Goal: Information Seeking & Learning: Understand process/instructions

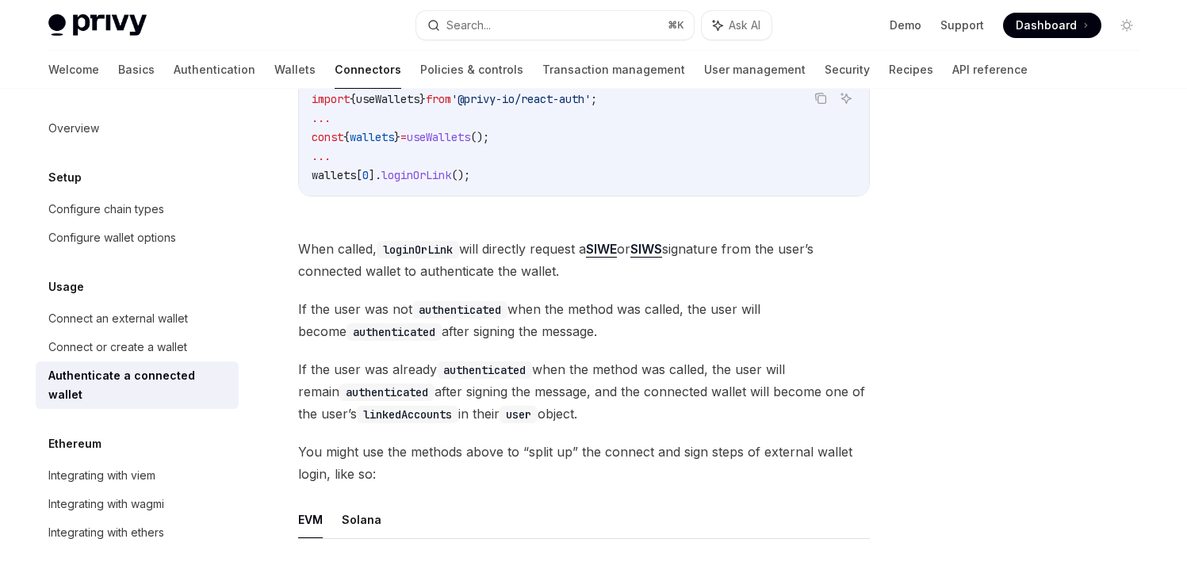
scroll to position [545, 0]
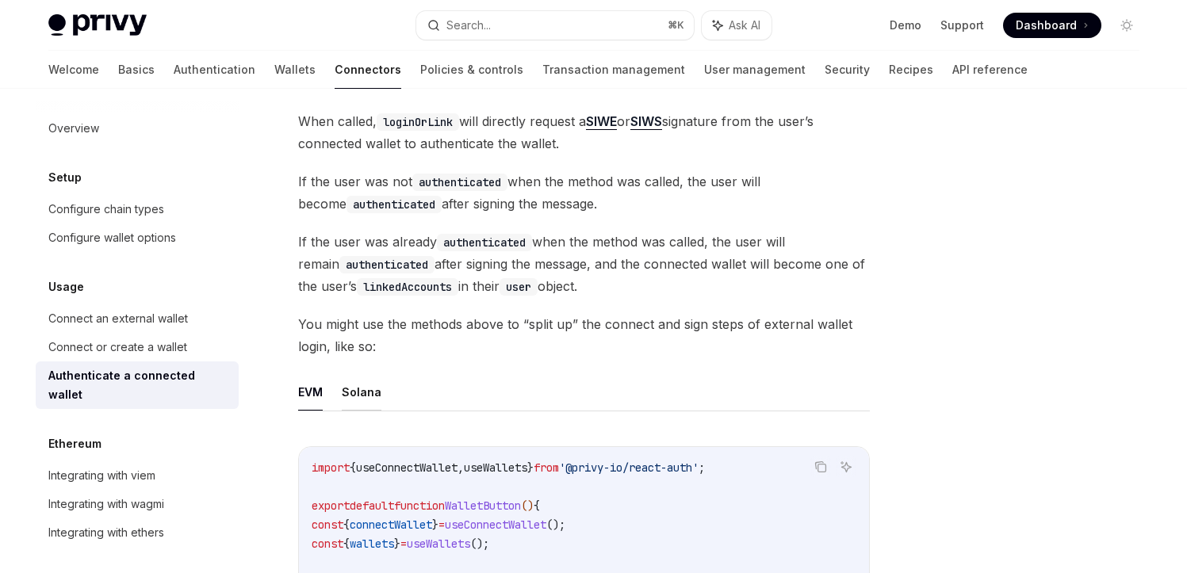
click at [344, 393] on button "Solana" at bounding box center [362, 391] width 40 height 37
type textarea "*"
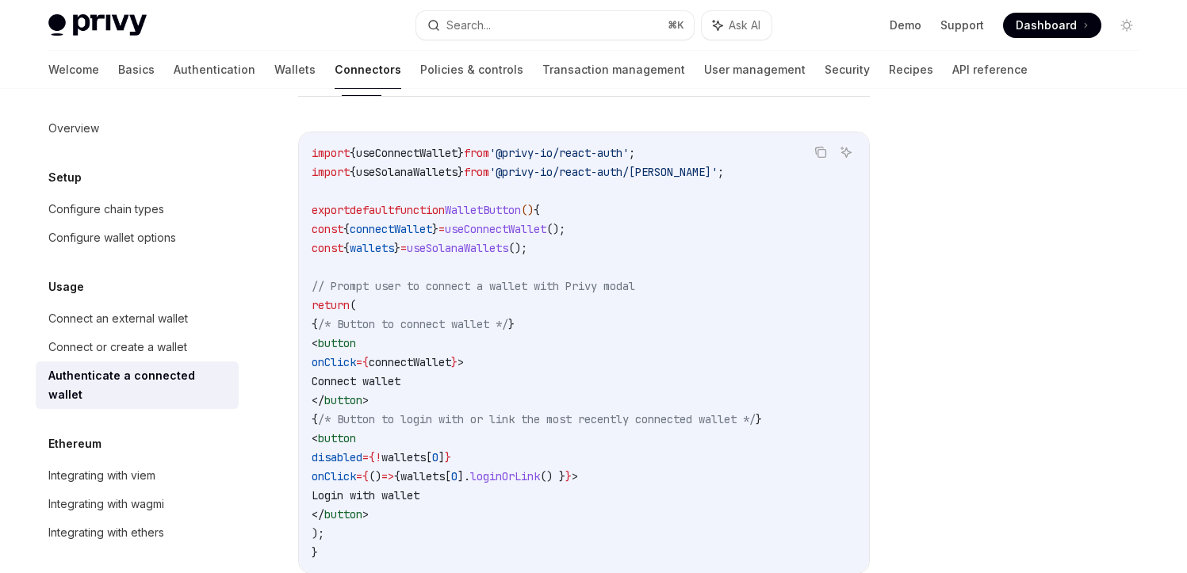
scroll to position [858, 0]
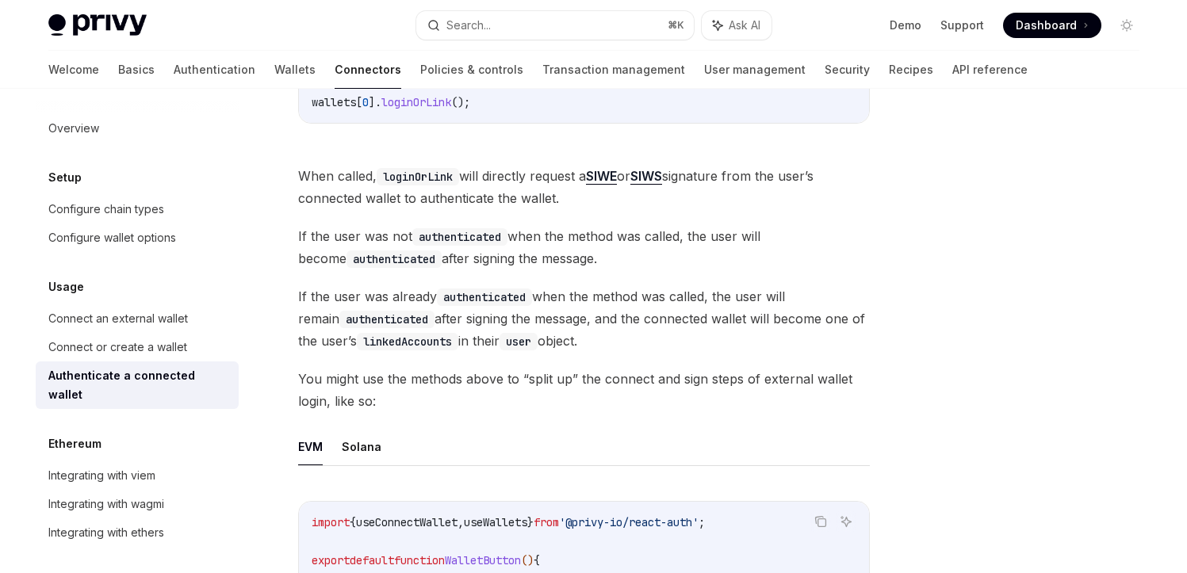
scroll to position [483, 0]
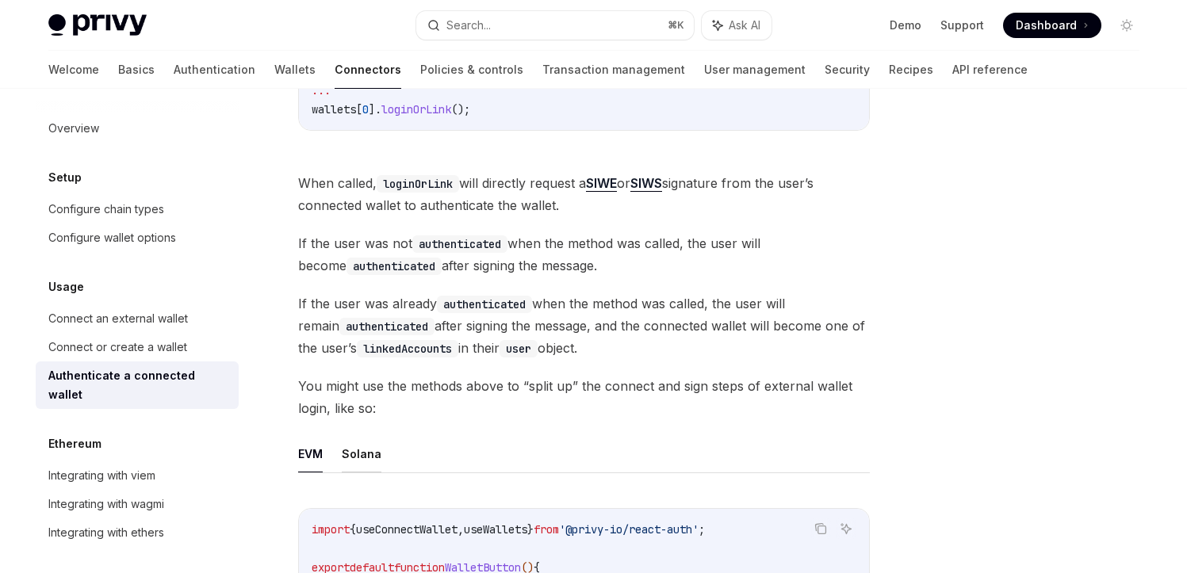
click at [361, 460] on button "Solana" at bounding box center [362, 453] width 40 height 37
type textarea "*"
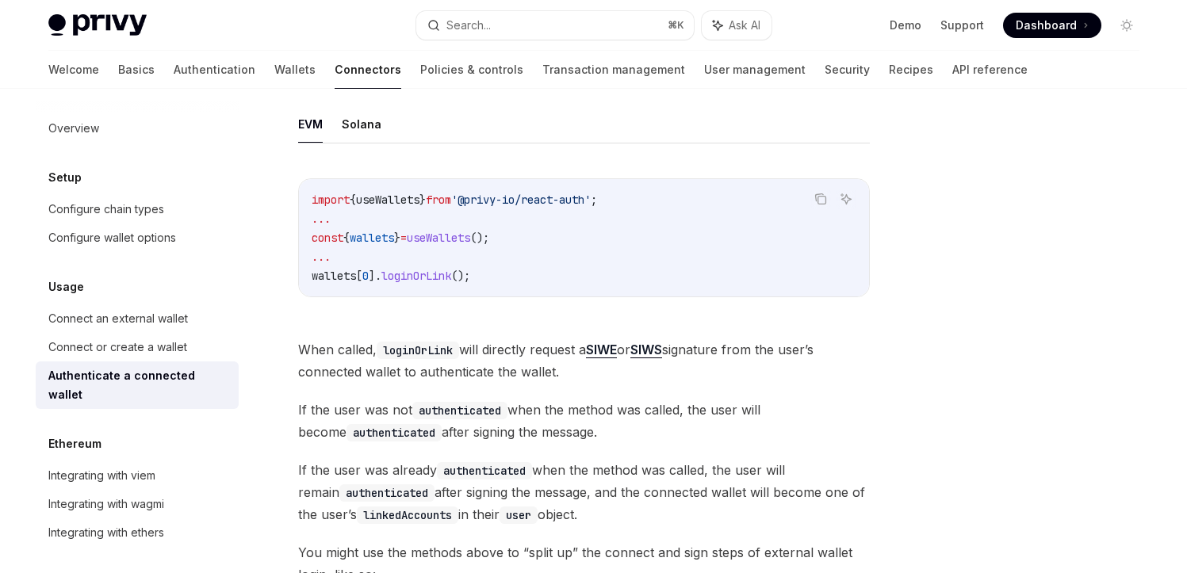
scroll to position [299, 0]
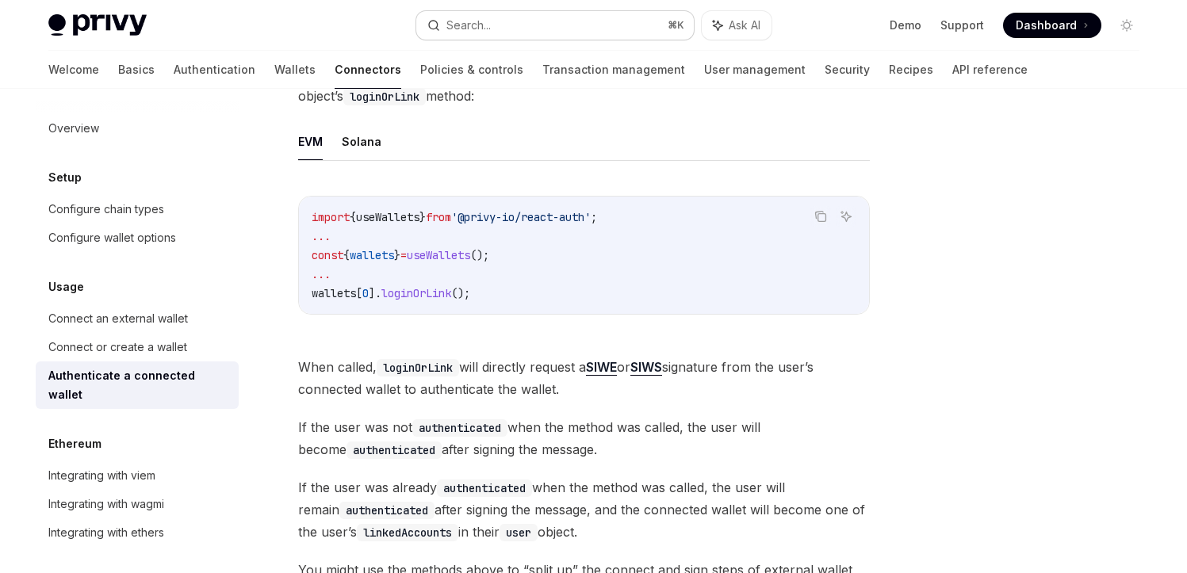
click at [505, 24] on button "Search... ⌘ K" at bounding box center [555, 25] width 278 height 29
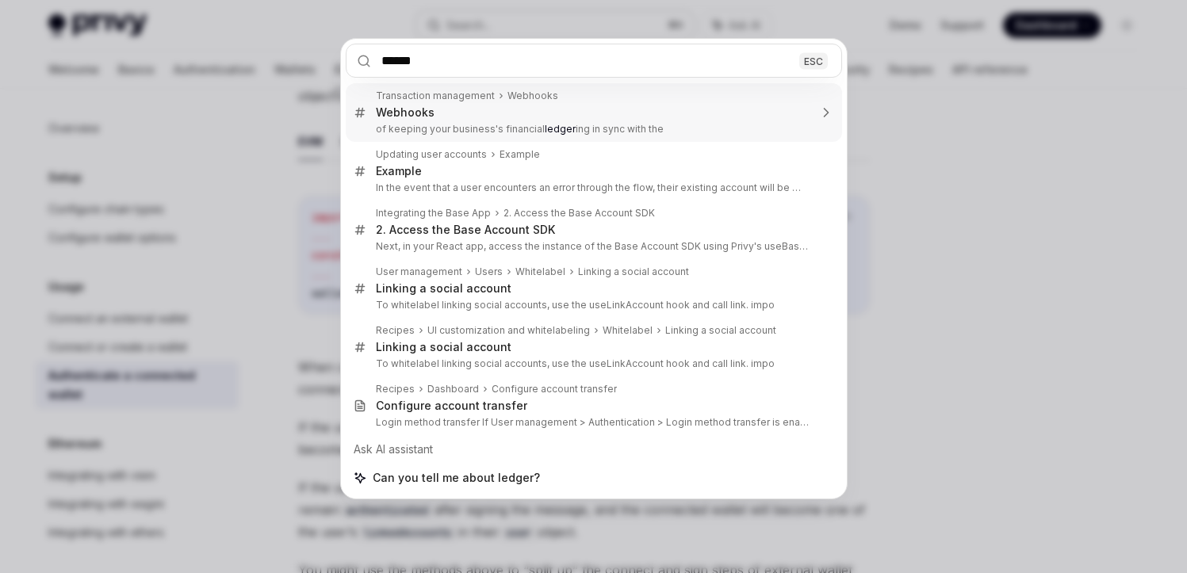
type input "******"
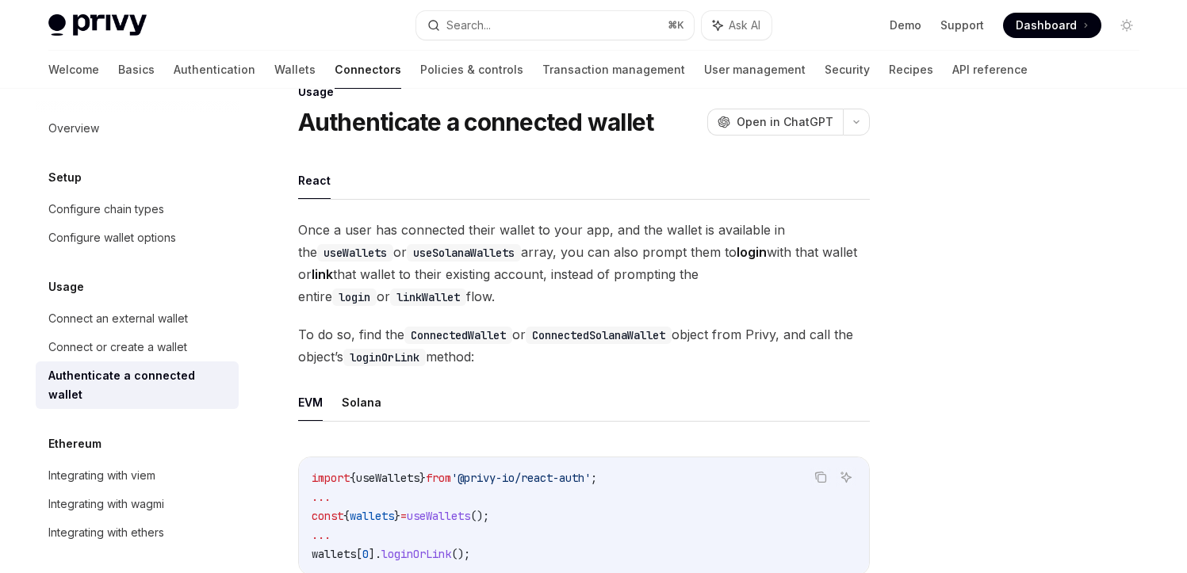
scroll to position [50, 0]
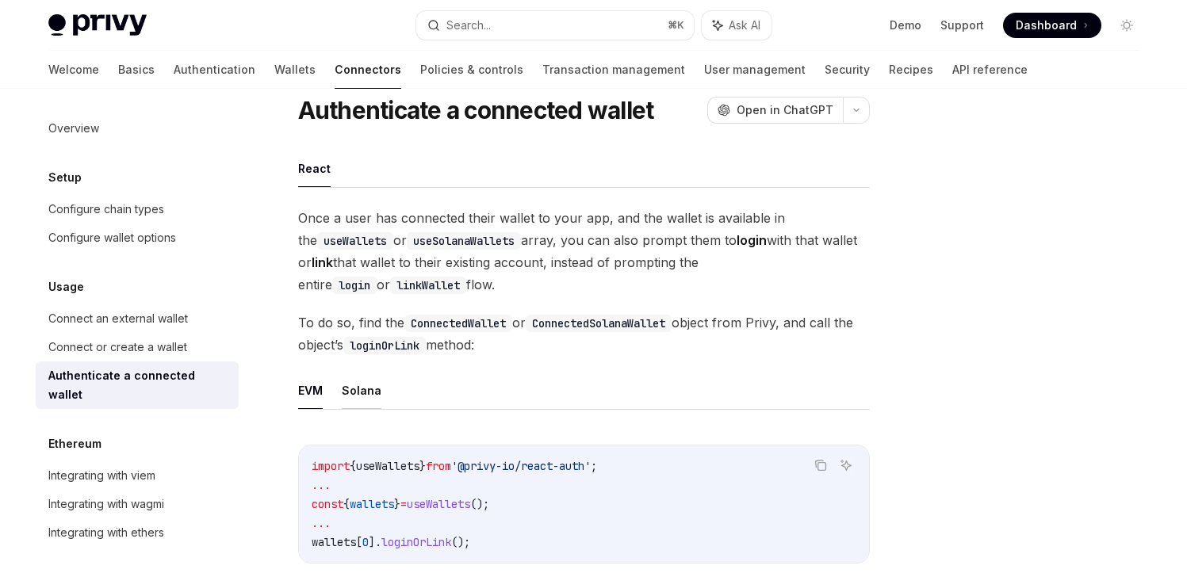
click at [343, 387] on button "Solana" at bounding box center [362, 390] width 40 height 37
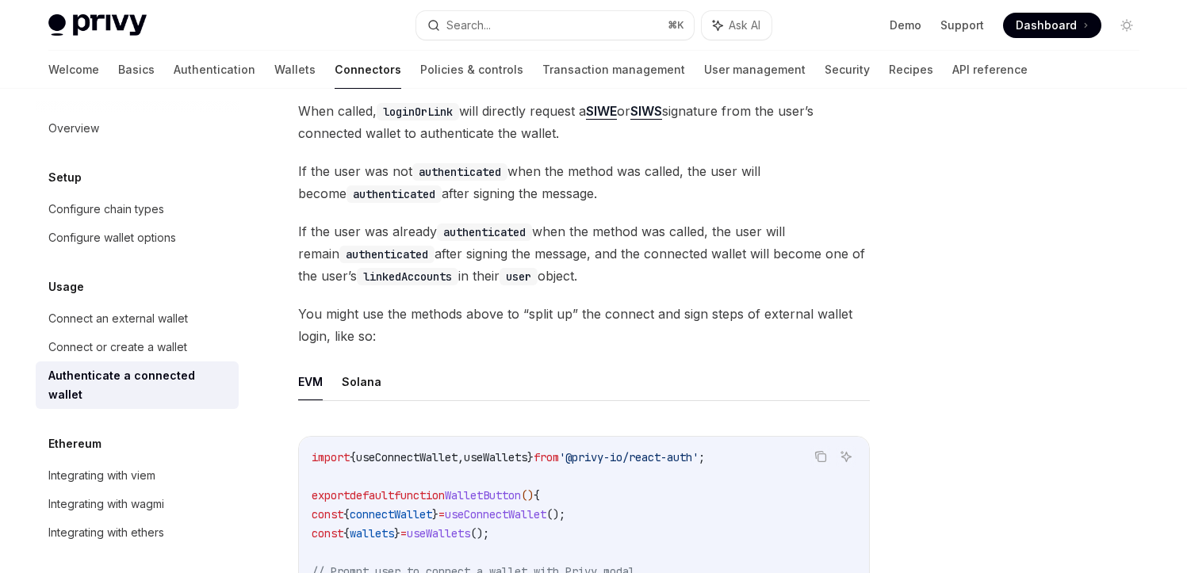
scroll to position [560, 0]
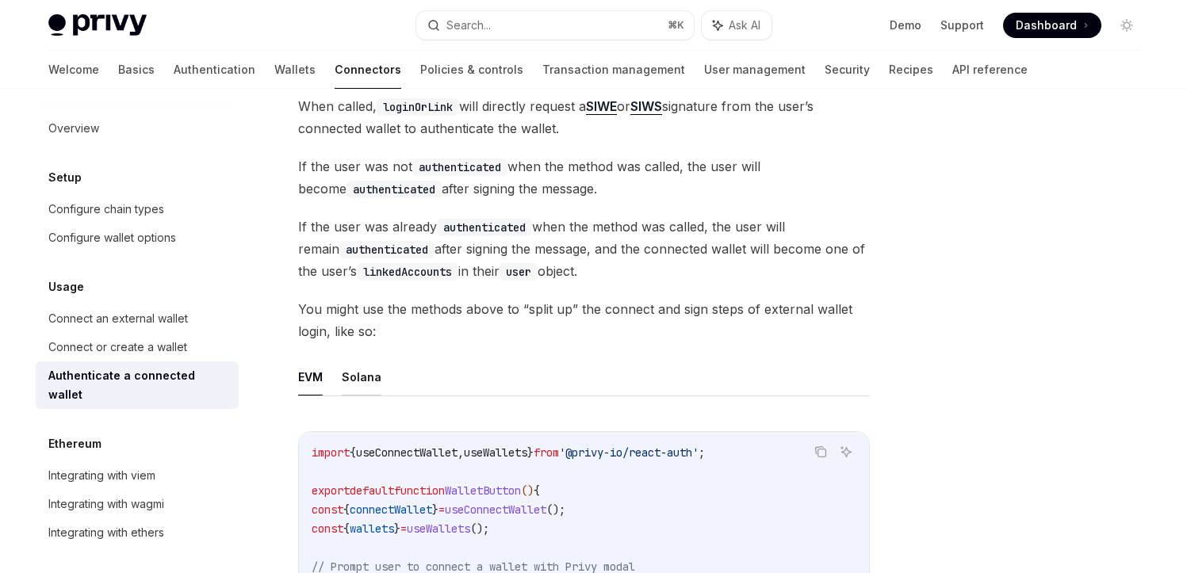
click at [365, 375] on button "Solana" at bounding box center [362, 376] width 40 height 37
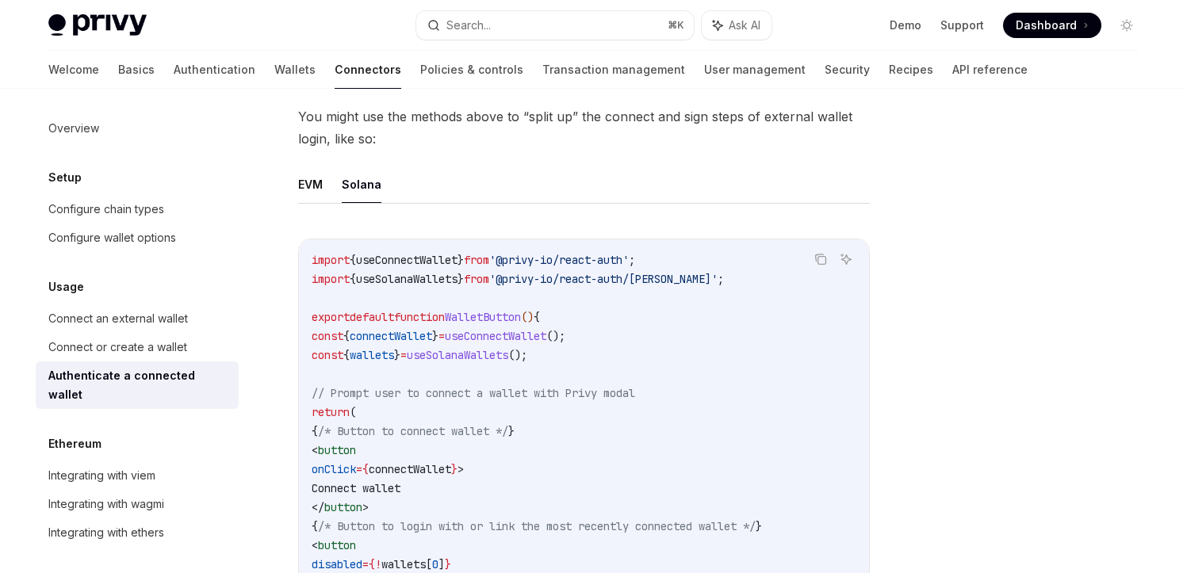
scroll to position [740, 0]
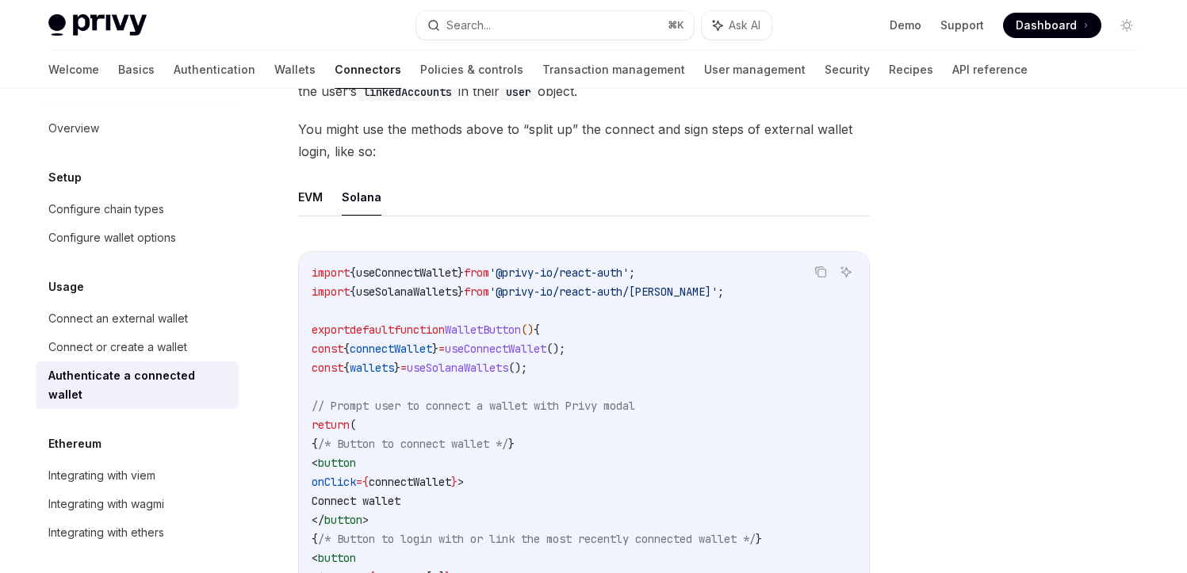
drag, startPoint x: 481, startPoint y: 351, endPoint x: 592, endPoint y: 350, distance: 110.2
click at [565, 350] on span "const { connectWallet } = useConnectWallet ();" at bounding box center [439, 349] width 254 height 14
copy span "useConnectWallet"
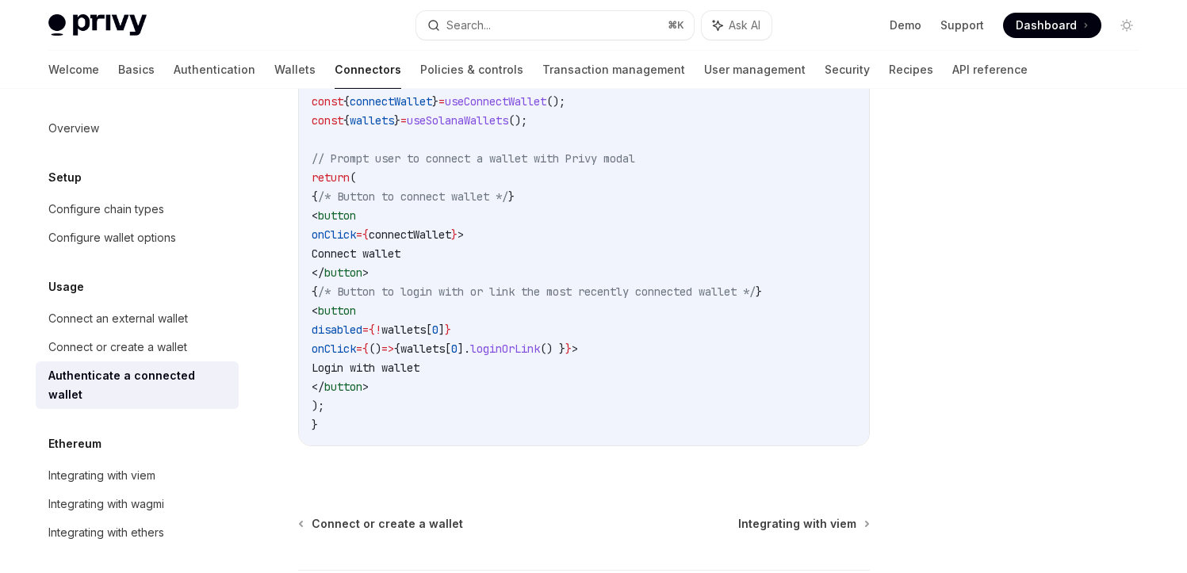
scroll to position [986, 0]
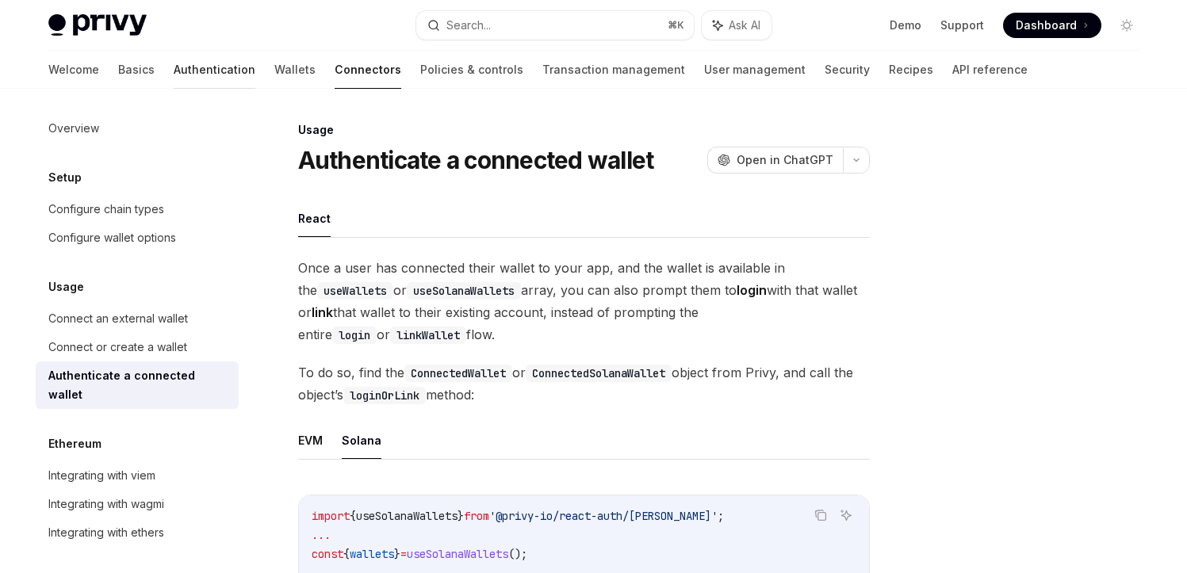
click at [174, 67] on link "Authentication" at bounding box center [215, 70] width 82 height 38
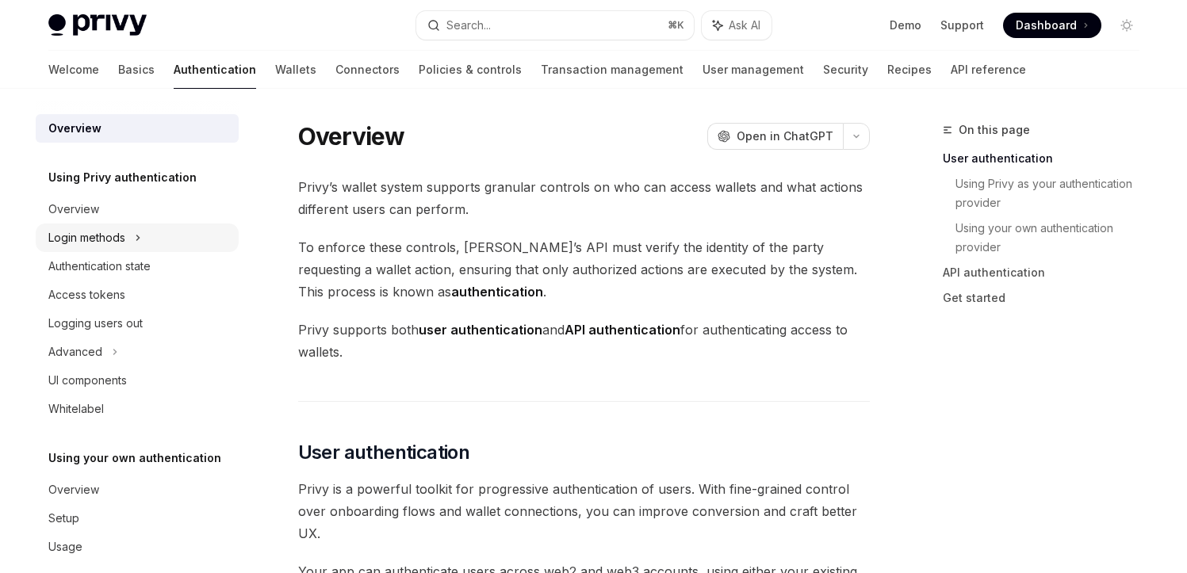
click at [134, 240] on div "Login methods" at bounding box center [137, 238] width 203 height 29
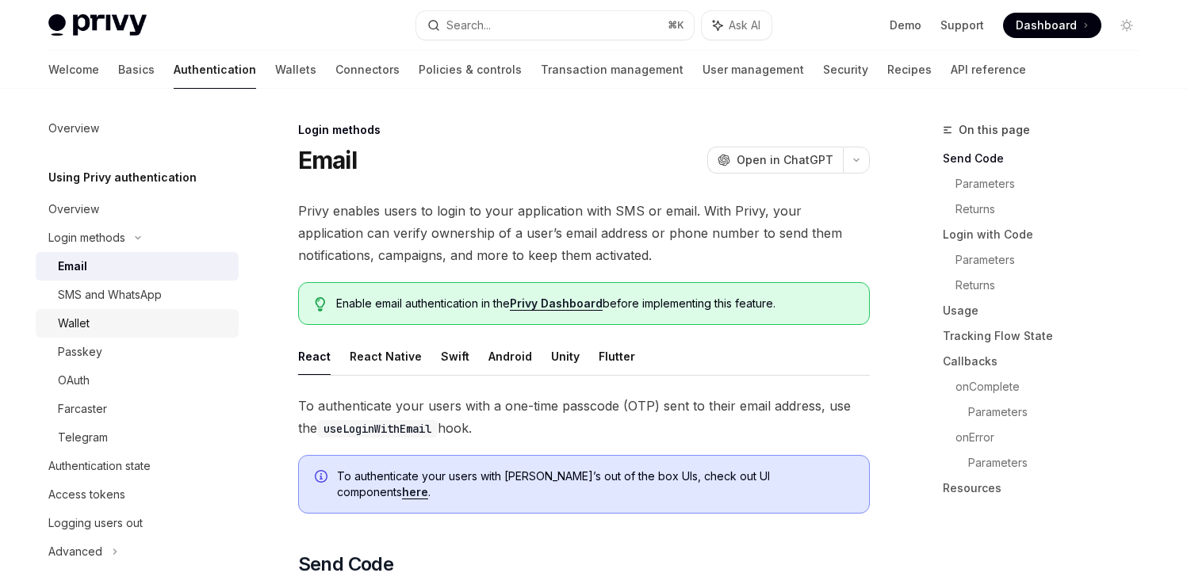
click at [91, 323] on div "Wallet" at bounding box center [143, 323] width 171 height 19
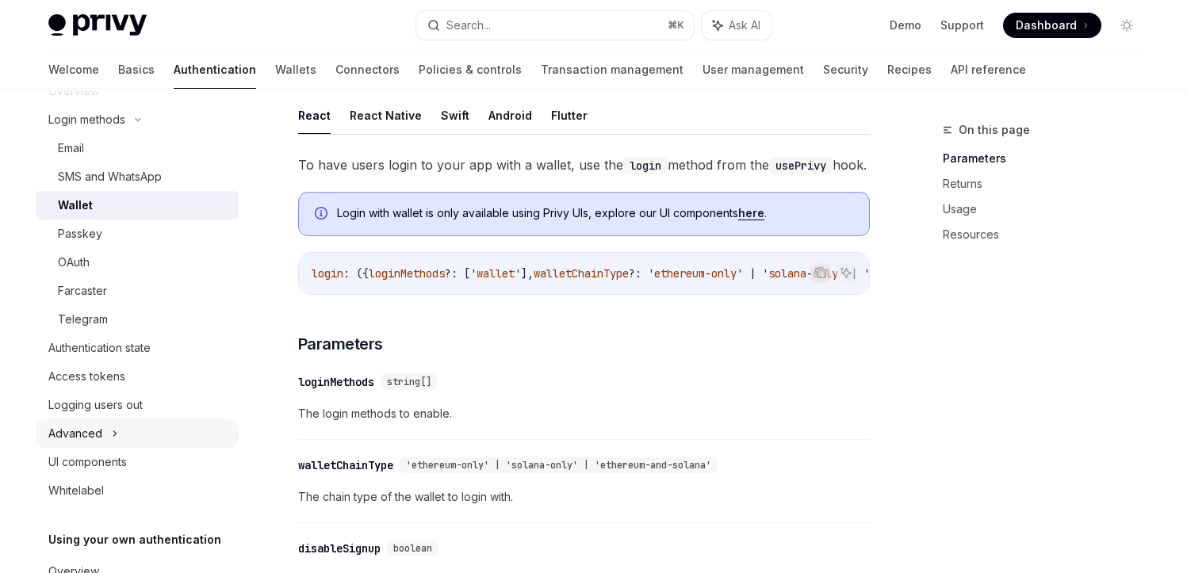
scroll to position [121, 0]
click at [109, 429] on div "Advanced" at bounding box center [137, 431] width 203 height 29
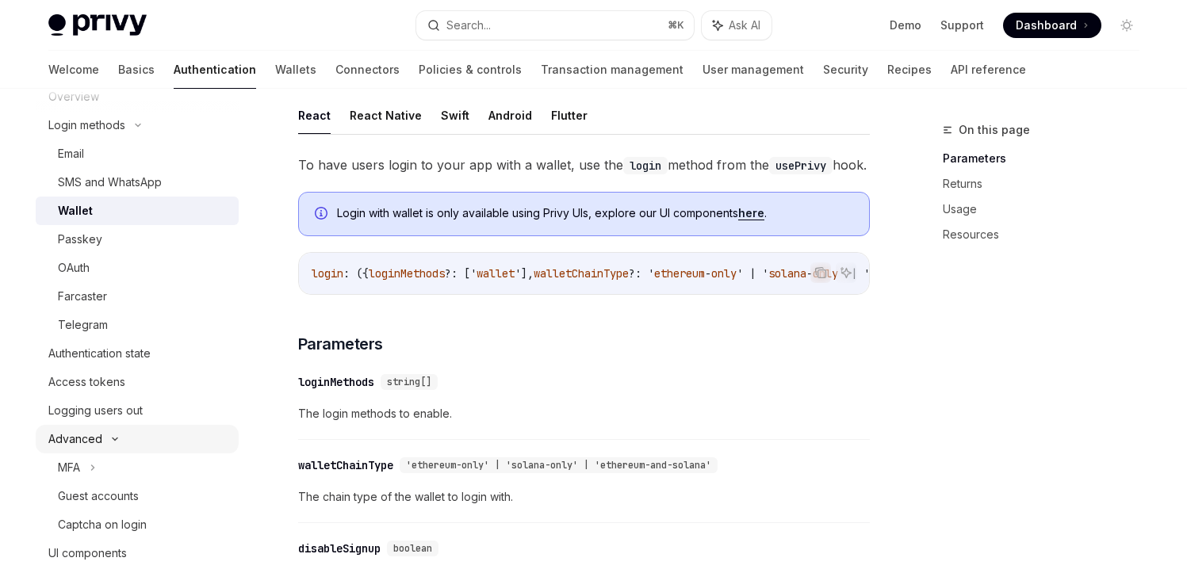
scroll to position [106, 0]
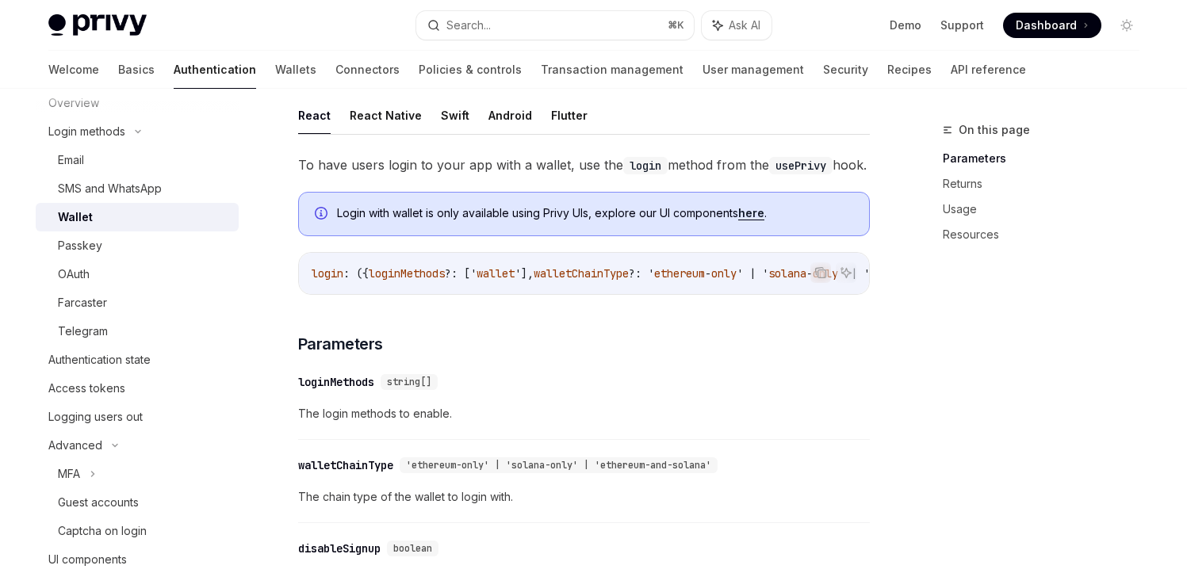
click at [128, 212] on div "Wallet" at bounding box center [143, 217] width 171 height 19
type textarea "*"
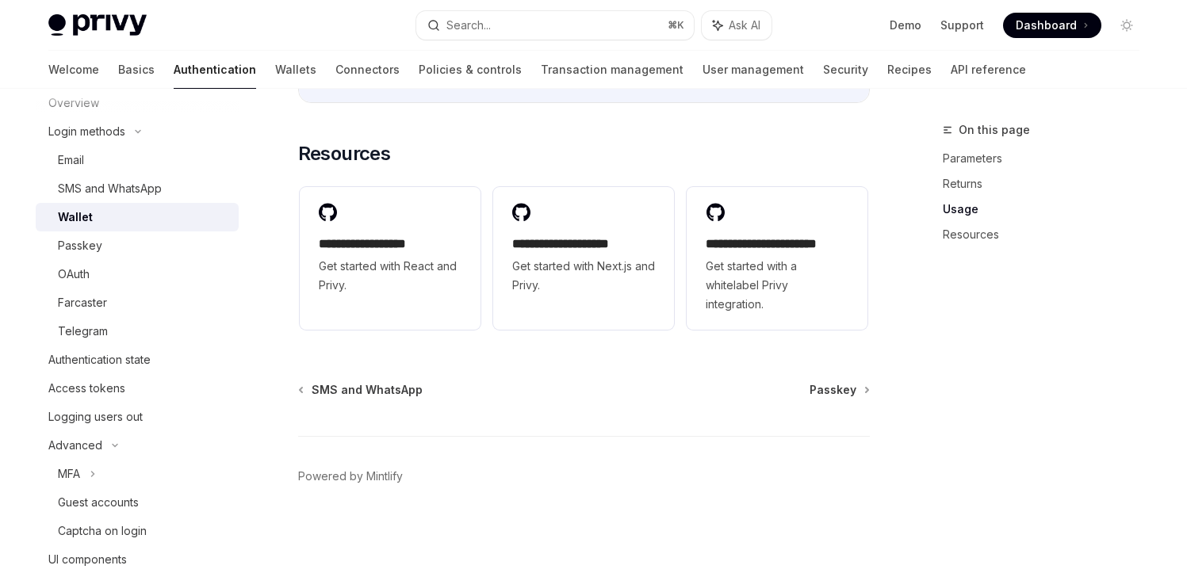
scroll to position [1424, 0]
